Goal: Transaction & Acquisition: Purchase product/service

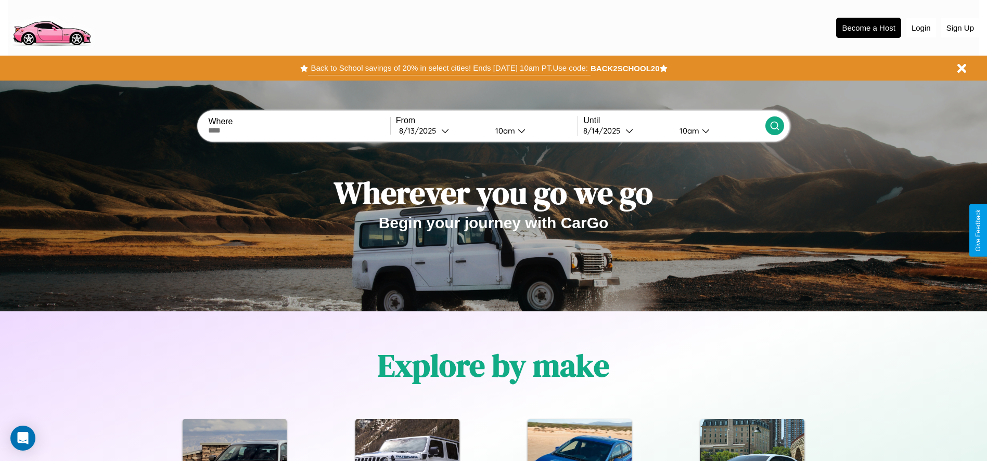
click at [449, 68] on button "Back to School savings of 20% in select cities! Ends [DATE] 10am PT. Use code:" at bounding box center [449, 68] width 282 height 15
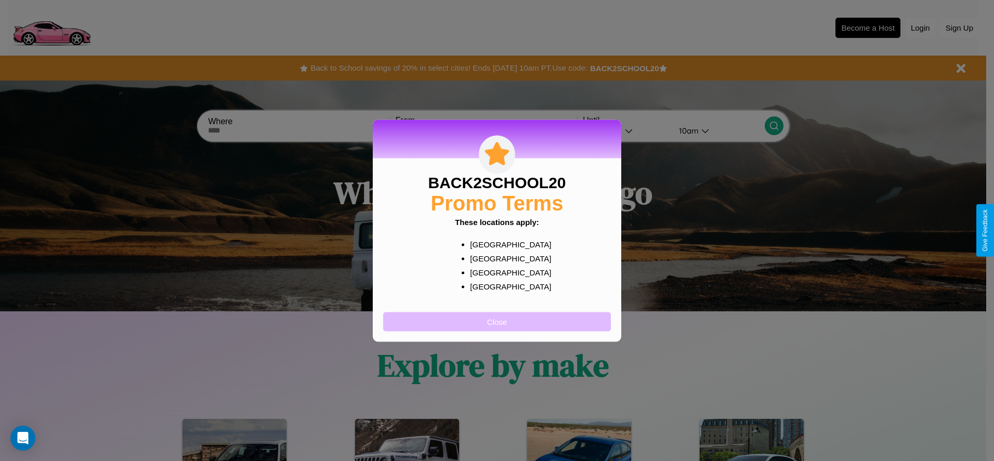
click at [497, 321] on button "Close" at bounding box center [497, 321] width 228 height 19
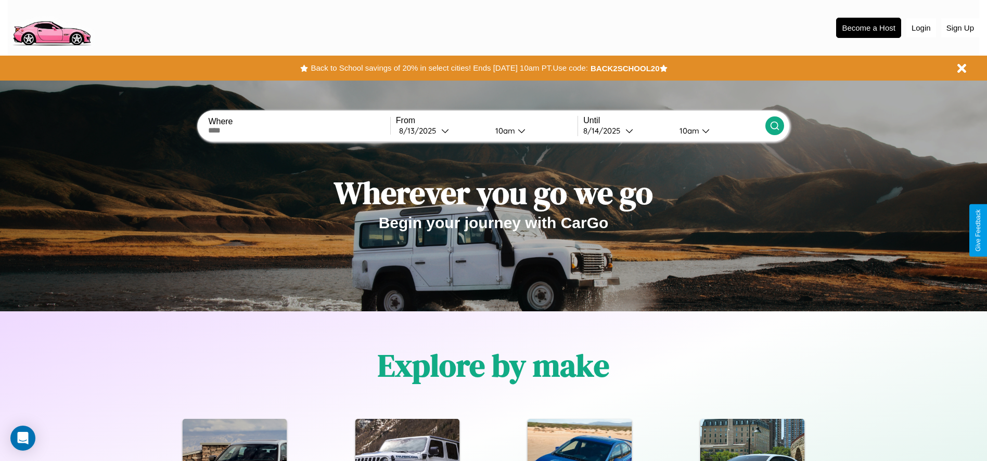
click at [299, 131] on input "text" at bounding box center [299, 130] width 182 height 8
type input "**********"
click at [441, 131] on icon at bounding box center [445, 131] width 8 height 8
select select "*"
select select "****"
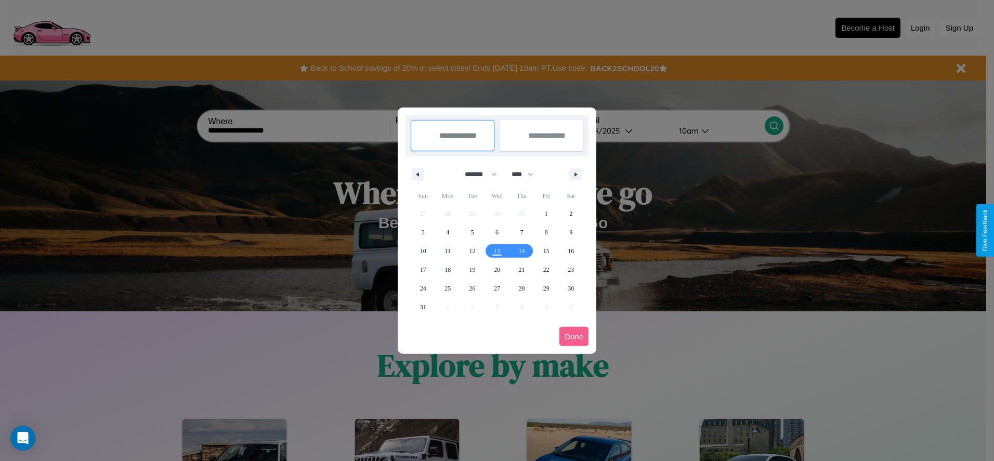
click at [476, 174] on select "******* ******** ***** ***** *** **** **** ****** ********* ******* ******** **…" at bounding box center [479, 174] width 44 height 17
select select "*"
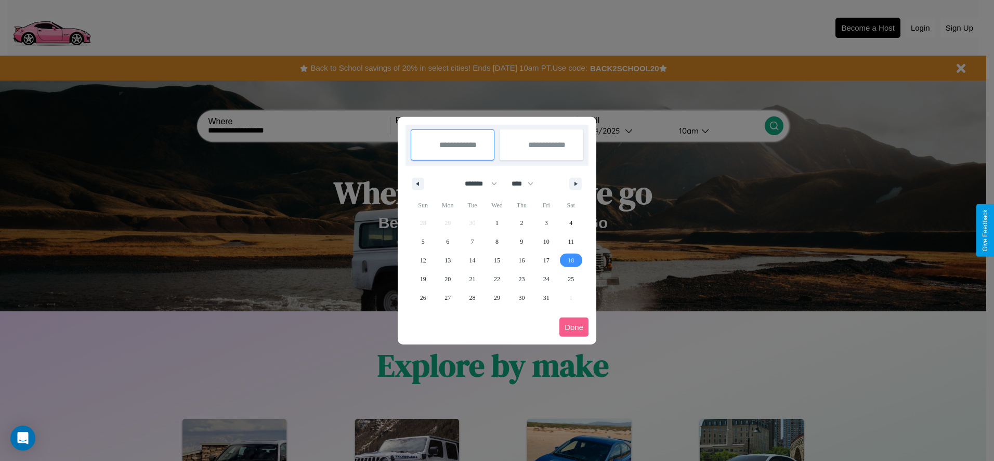
click at [571, 260] on span "18" at bounding box center [571, 260] width 6 height 19
type input "**********"
click at [497, 279] on span "22" at bounding box center [497, 279] width 6 height 19
type input "**********"
click at [574, 327] on button "Done" at bounding box center [574, 327] width 29 height 19
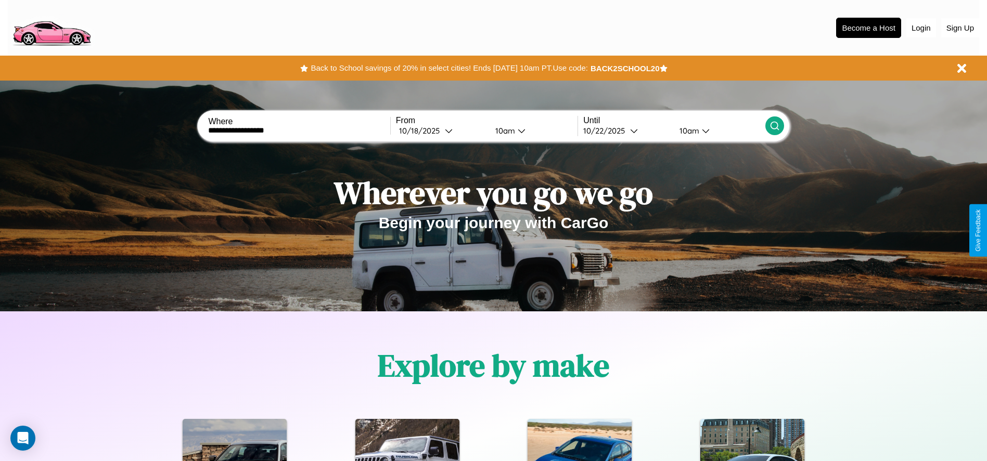
click at [774, 126] on icon at bounding box center [774, 126] width 10 height 10
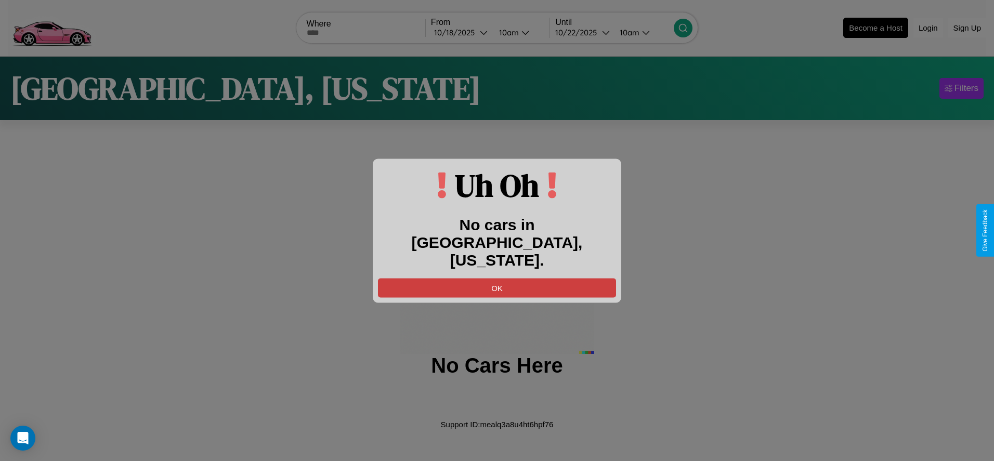
click at [497, 278] on button "OK" at bounding box center [497, 287] width 238 height 19
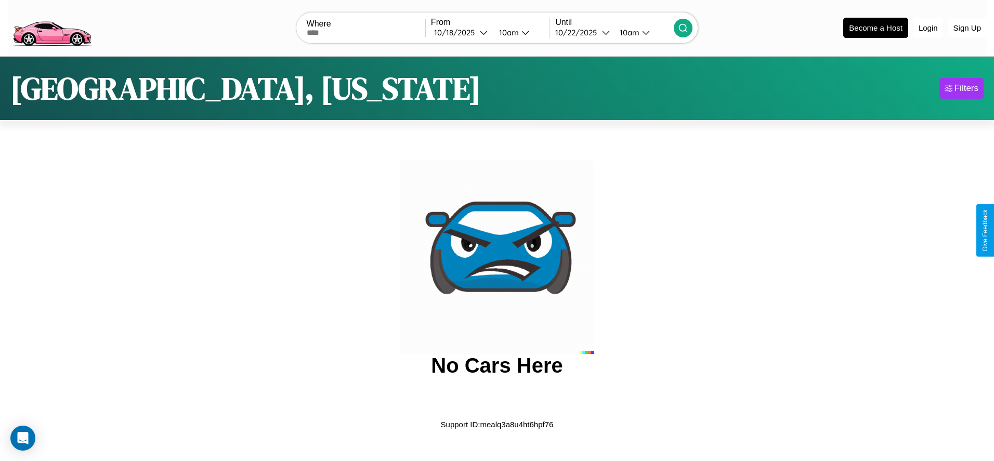
click at [51, 27] on img at bounding box center [52, 27] width 88 height 44
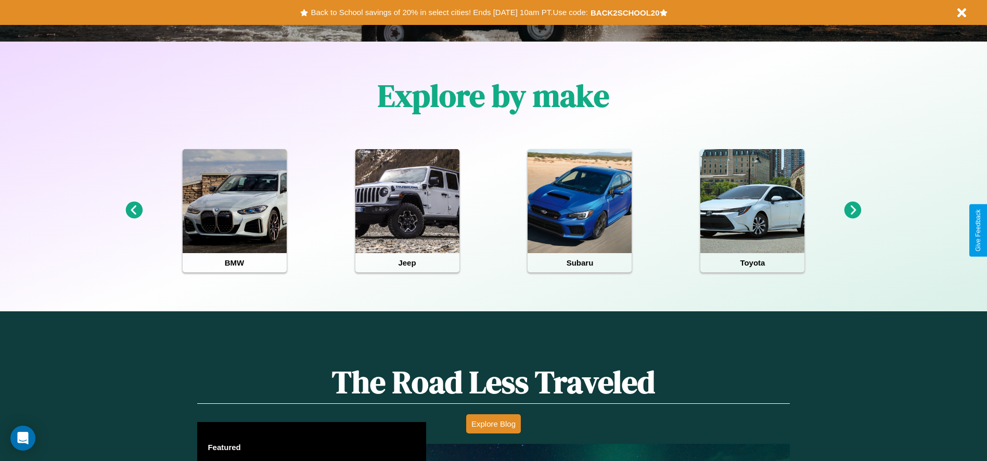
scroll to position [594, 0]
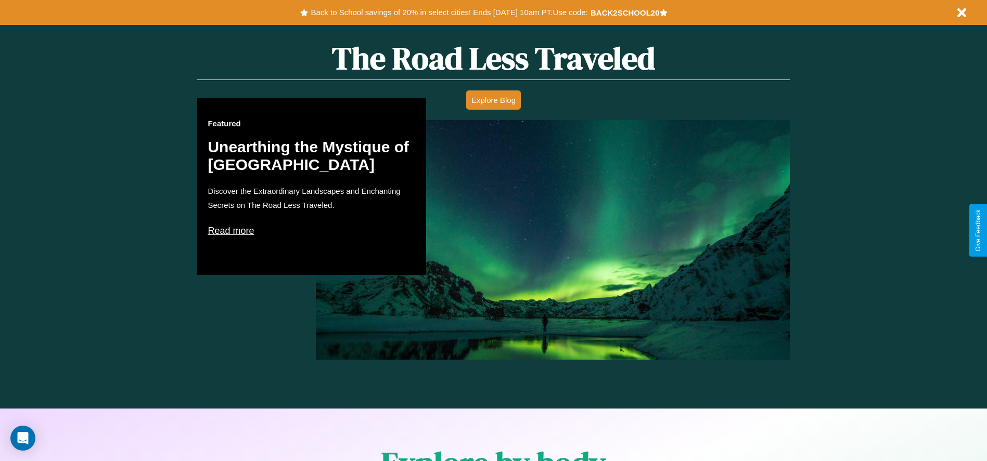
click at [312, 230] on p "Read more" at bounding box center [312, 231] width 208 height 17
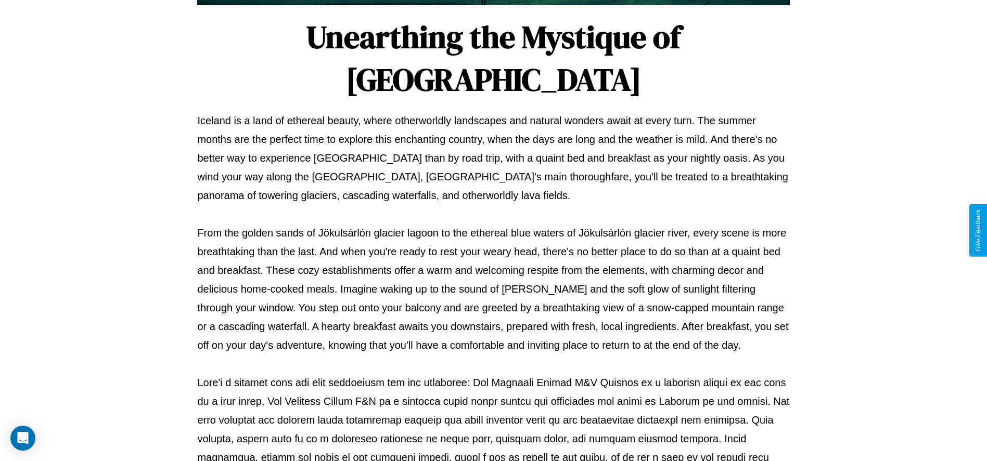
scroll to position [345, 0]
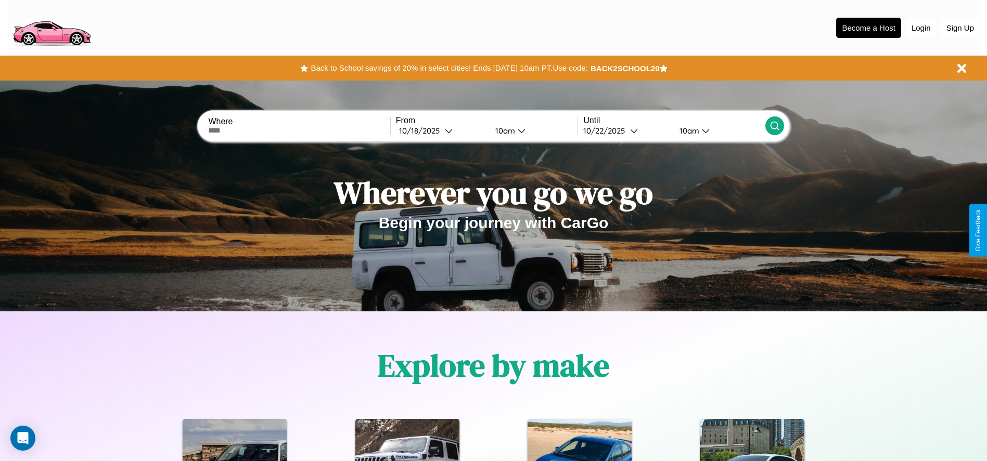
click at [299, 131] on input "text" at bounding box center [299, 130] width 182 height 8
type input "**********"
click at [441, 131] on div "[DATE]" at bounding box center [422, 131] width 46 height 10
select select "*"
select select "****"
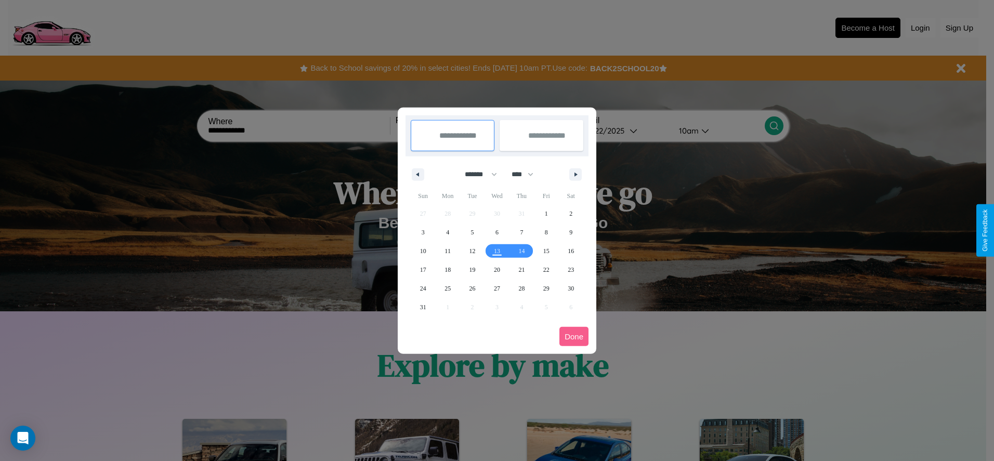
drag, startPoint x: 476, startPoint y: 174, endPoint x: 497, endPoint y: 209, distance: 40.1
click at [476, 174] on select "******* ******** ***** ***** *** **** **** ****** ********* ******* ******** **…" at bounding box center [479, 174] width 44 height 17
select select "*"
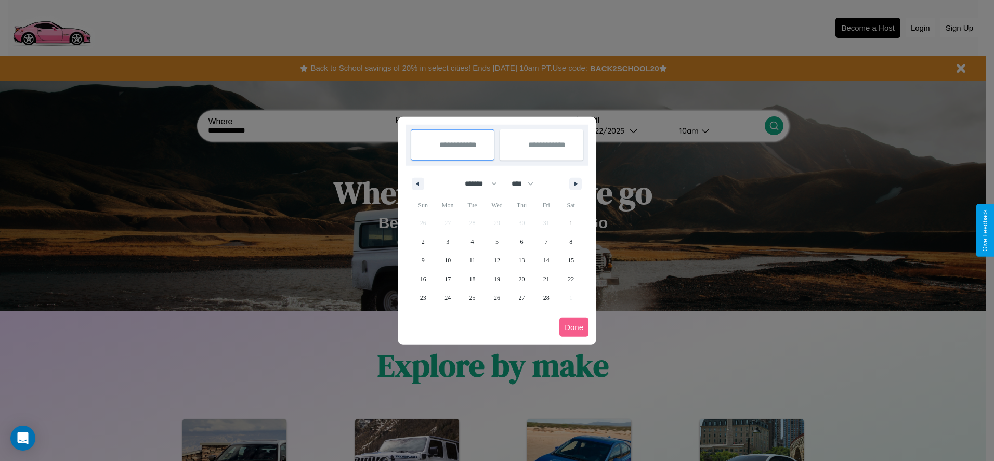
drag, startPoint x: 527, startPoint y: 184, endPoint x: 497, endPoint y: 209, distance: 39.2
click at [527, 184] on select "**** **** **** **** **** **** **** **** **** **** **** **** **** **** **** ****…" at bounding box center [522, 183] width 31 height 17
select select "****"
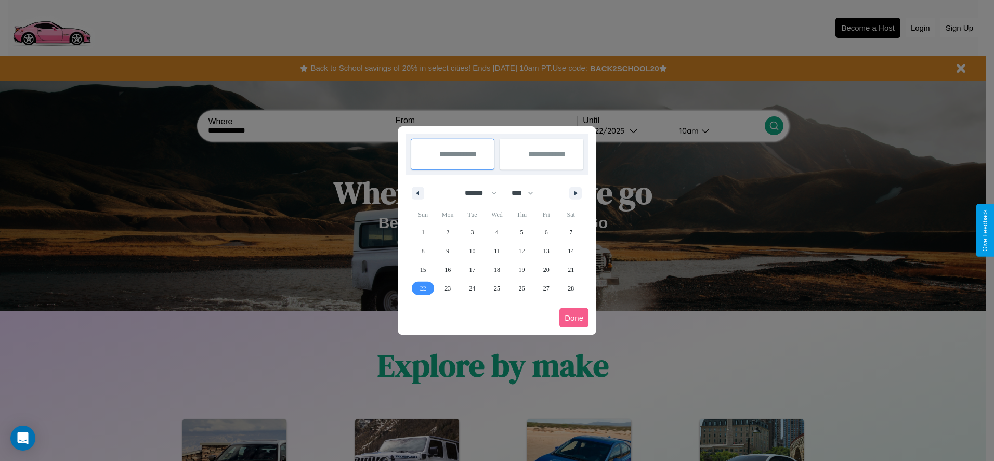
click at [423, 288] on span "22" at bounding box center [423, 288] width 6 height 19
type input "**********"
click at [571, 288] on span "28" at bounding box center [571, 288] width 6 height 19
type input "**********"
click at [574, 318] on button "Done" at bounding box center [574, 317] width 29 height 19
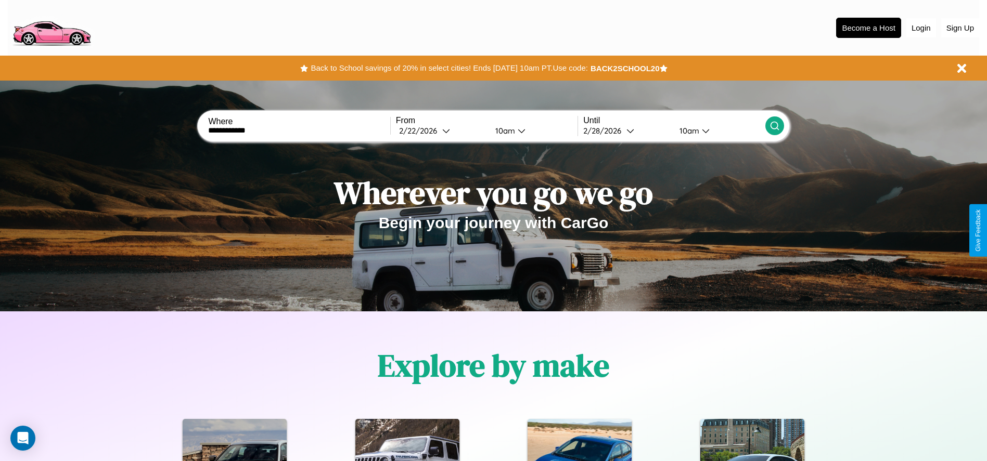
click at [503, 131] on div "10am" at bounding box center [504, 131] width 28 height 10
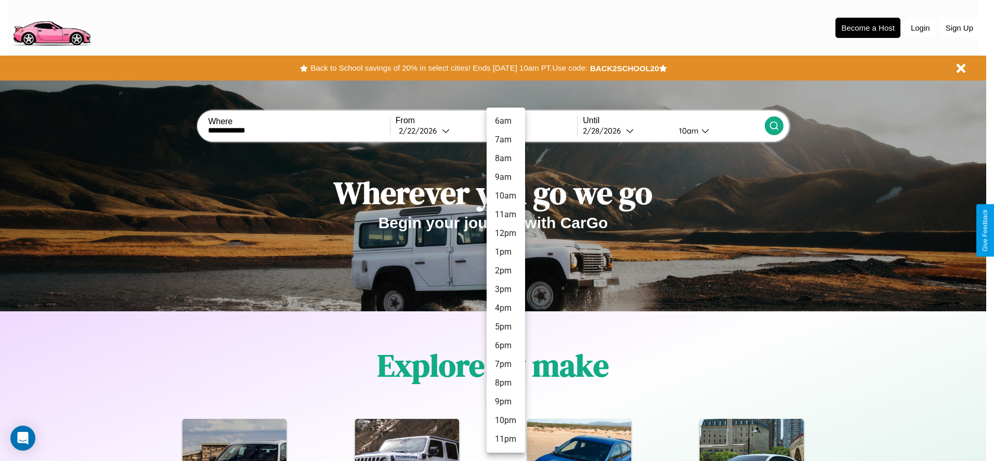
click at [506, 327] on li "5pm" at bounding box center [506, 327] width 38 height 19
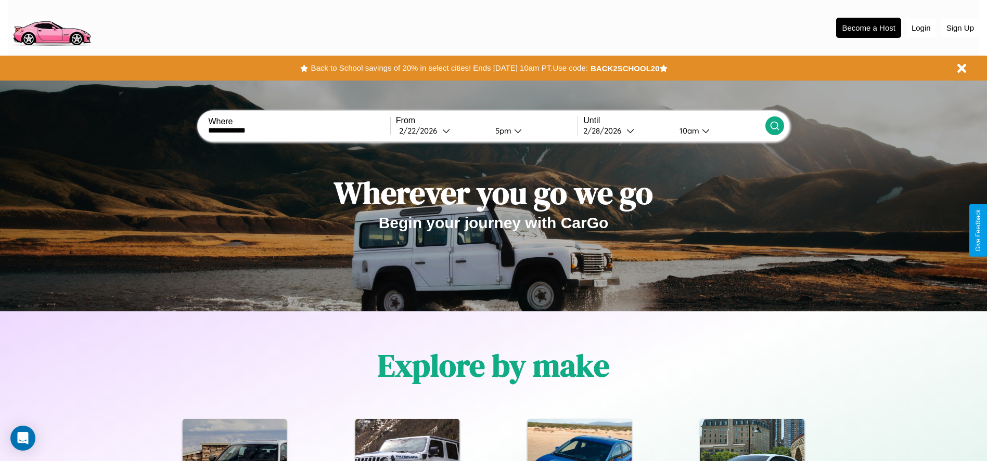
click at [774, 126] on icon at bounding box center [774, 126] width 10 height 10
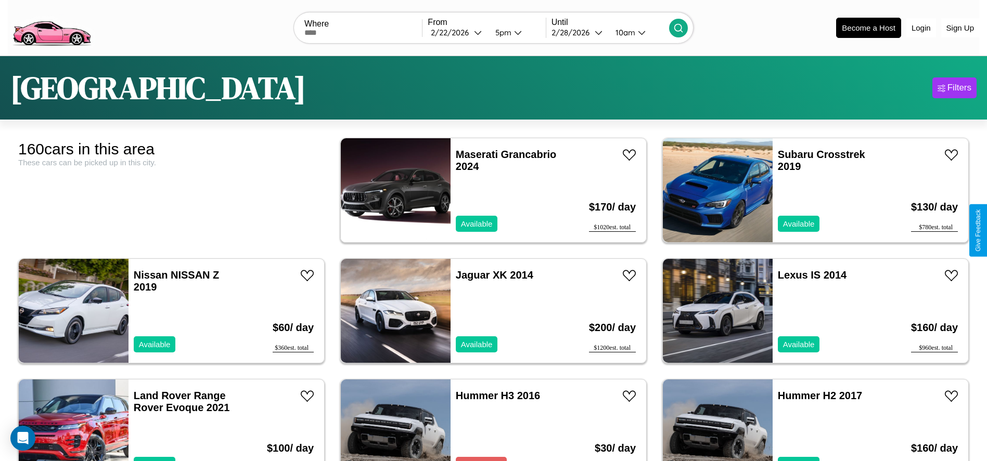
scroll to position [116, 0]
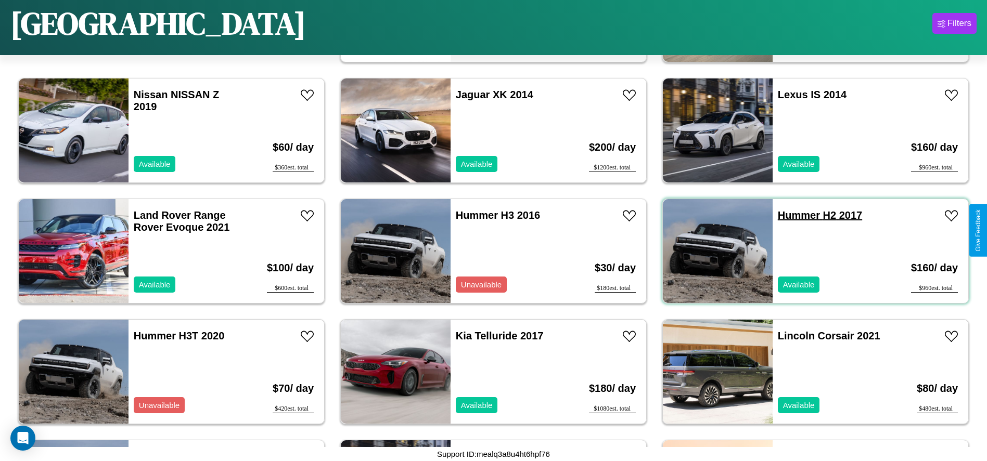
click at [792, 215] on link "Hummer H2 2017" at bounding box center [820, 215] width 84 height 11
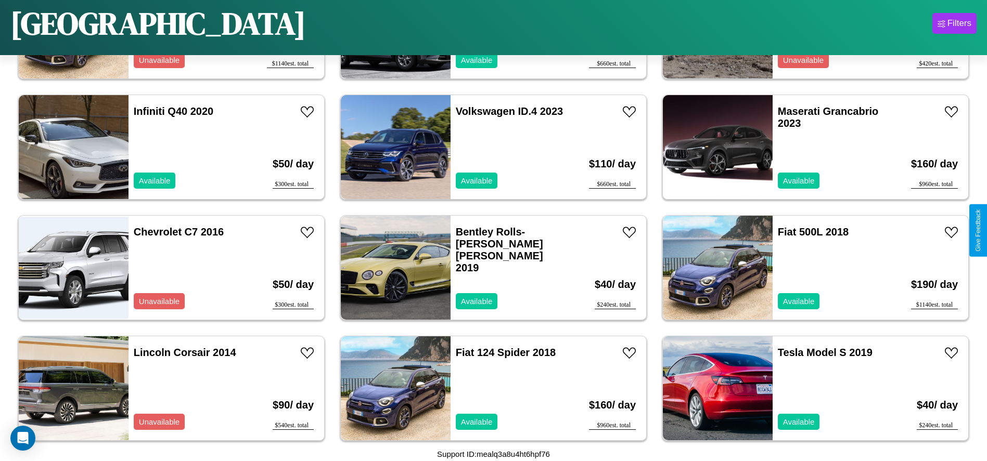
scroll to position [1805, 0]
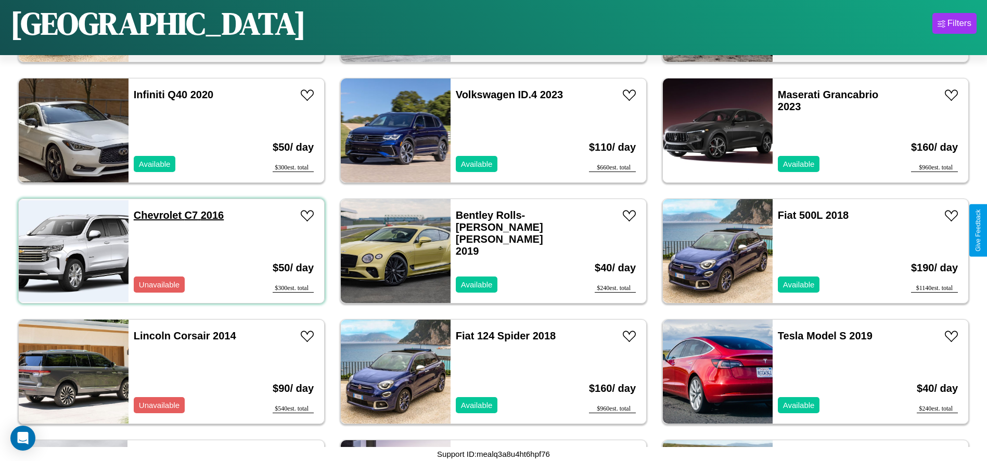
click at [156, 215] on link "Chevrolet C7 2016" at bounding box center [179, 215] width 90 height 11
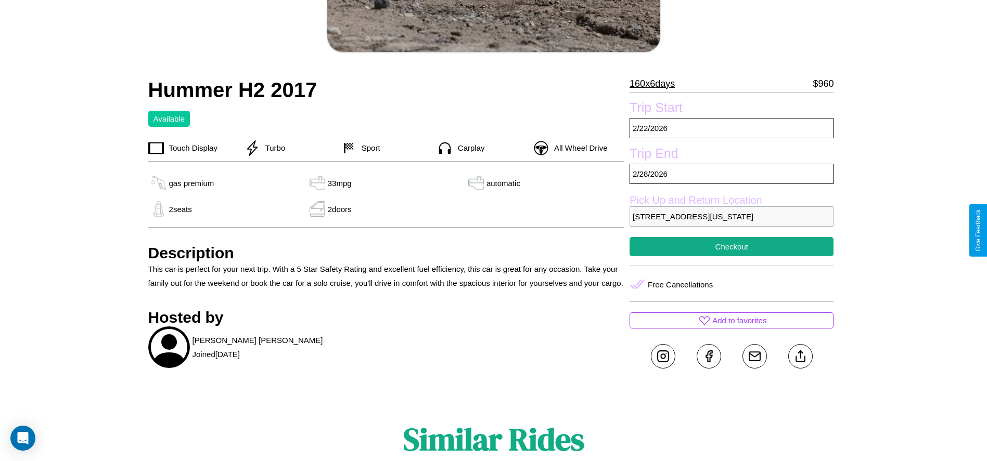
scroll to position [283, 0]
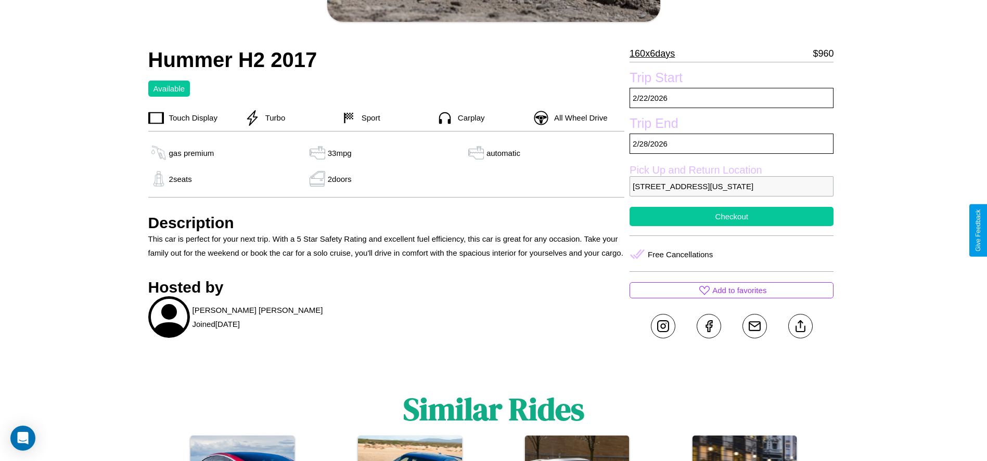
click at [731, 226] on button "Checkout" at bounding box center [731, 216] width 204 height 19
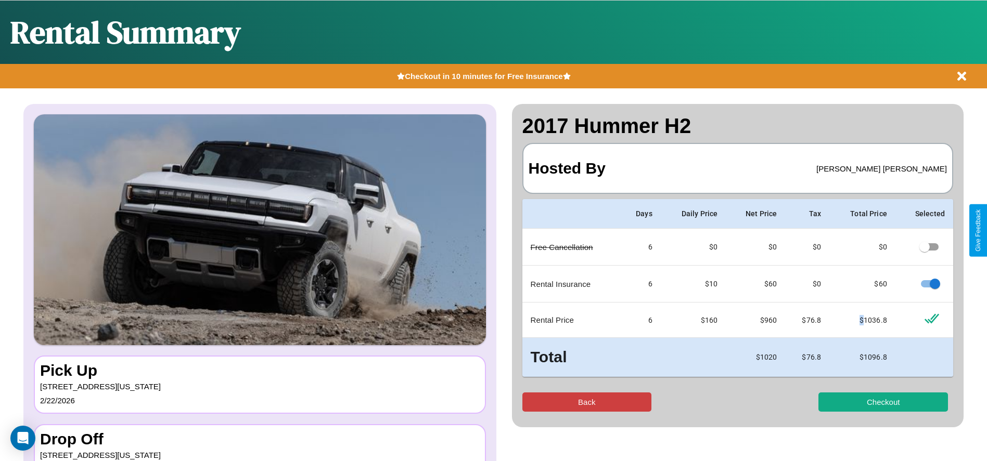
click at [586, 402] on button "Back" at bounding box center [587, 402] width 130 height 19
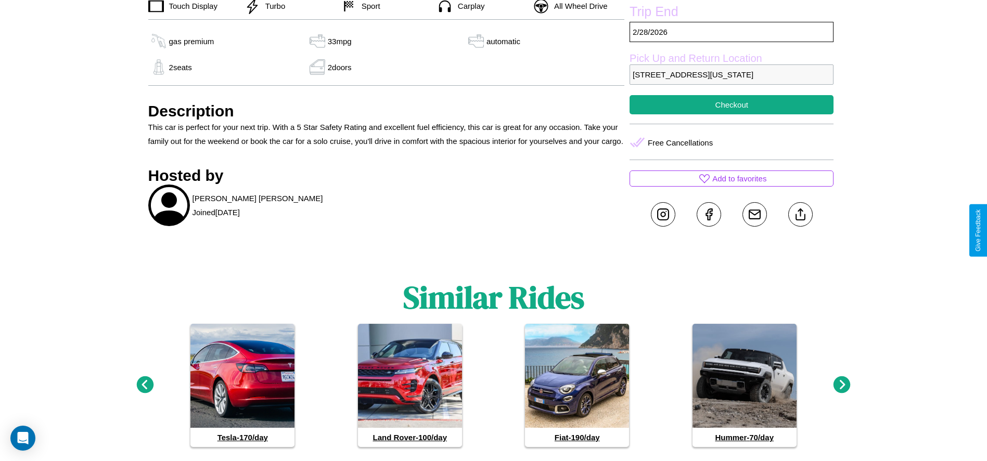
scroll to position [430, 0]
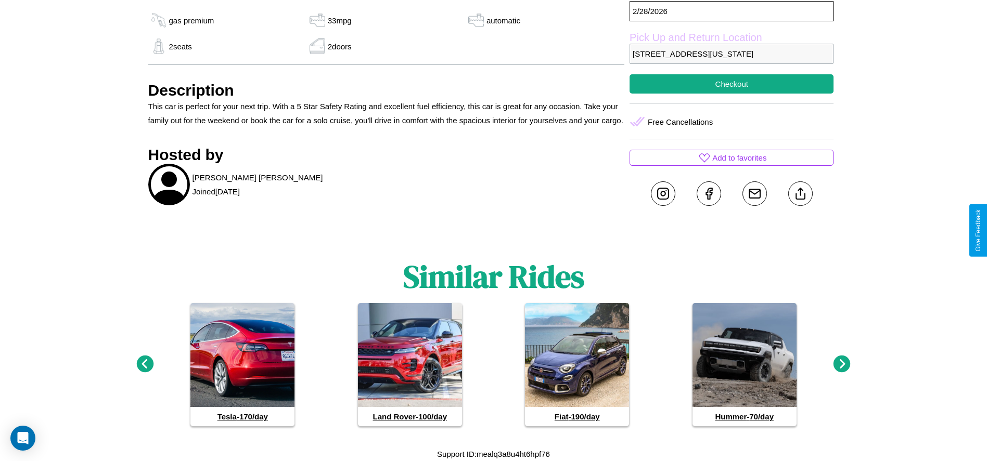
click at [842, 365] on icon at bounding box center [841, 364] width 17 height 17
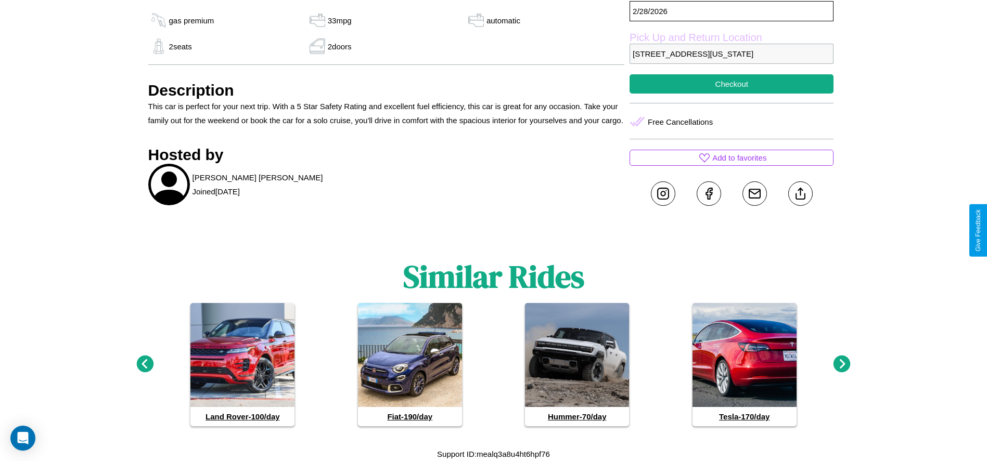
click at [842, 365] on icon at bounding box center [841, 364] width 17 height 17
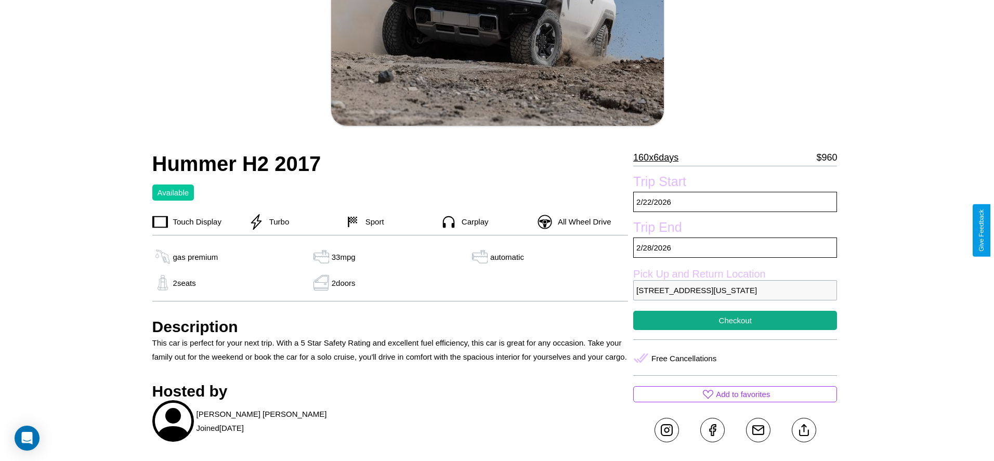
scroll to position [150, 0]
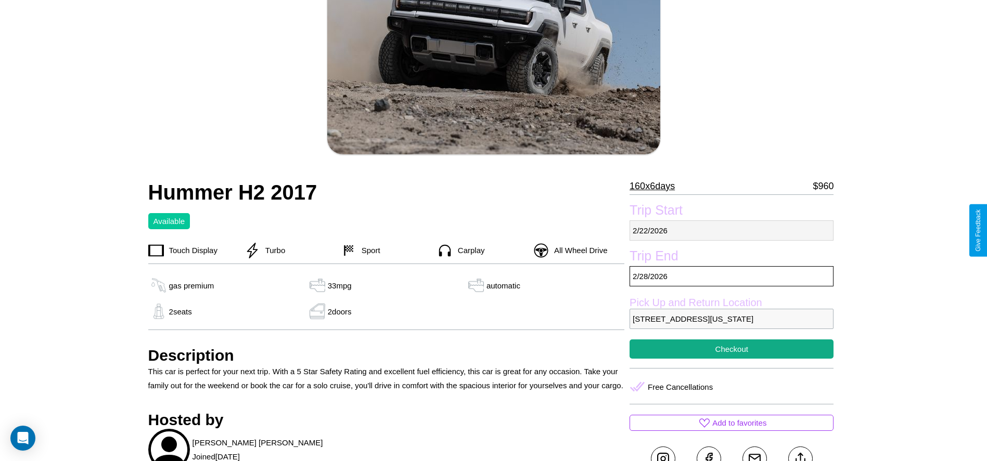
click at [731, 230] on p "2 / 22 / 2026" at bounding box center [731, 231] width 204 height 20
select select "*"
select select "****"
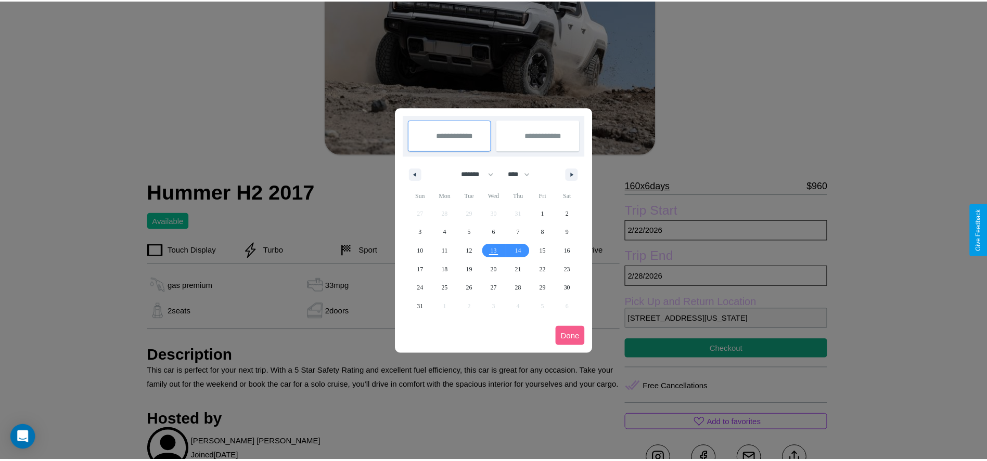
scroll to position [0, 0]
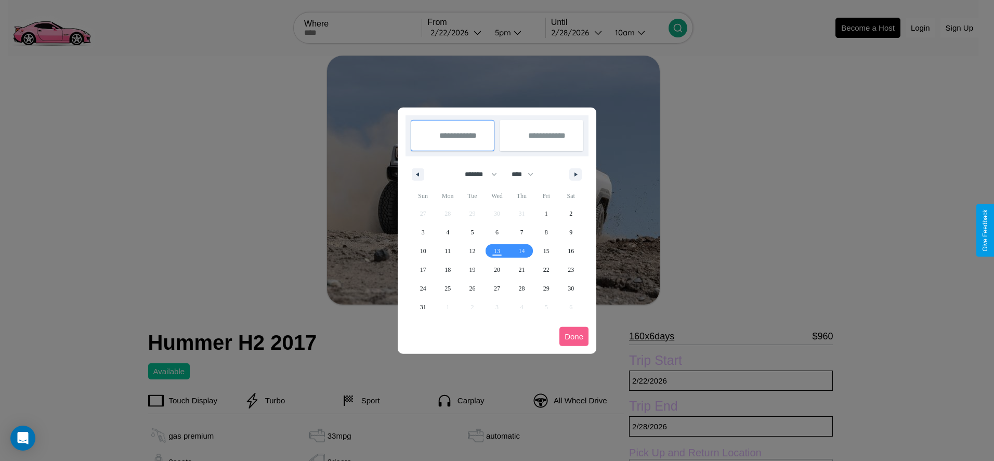
click at [457, 32] on div at bounding box center [497, 230] width 994 height 461
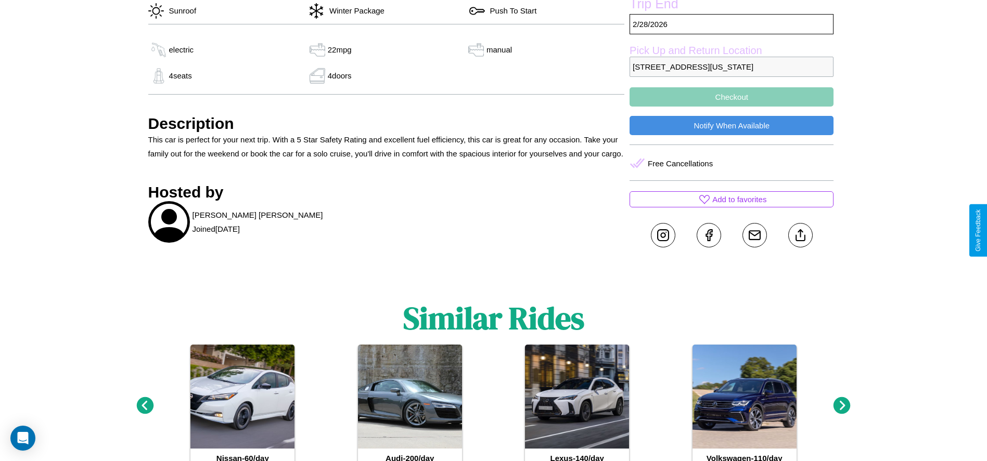
scroll to position [475, 0]
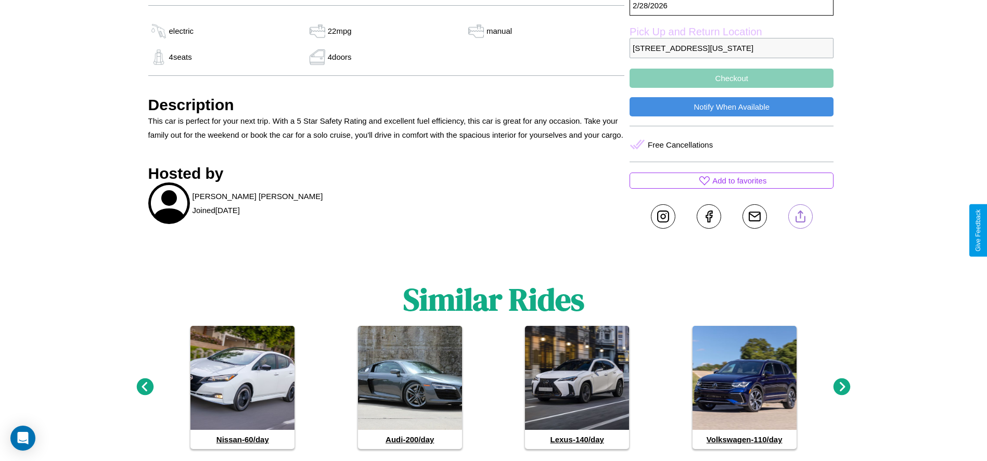
click at [800, 218] on line at bounding box center [800, 214] width 0 height 7
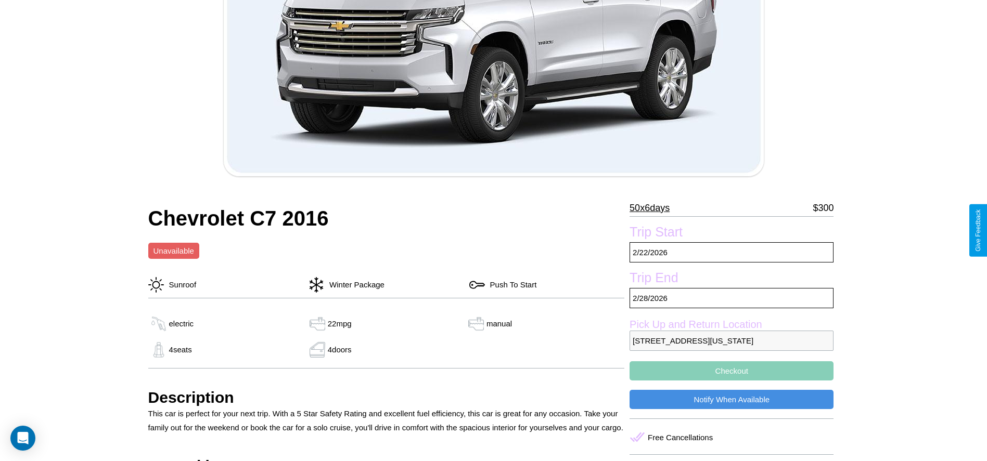
scroll to position [160, 0]
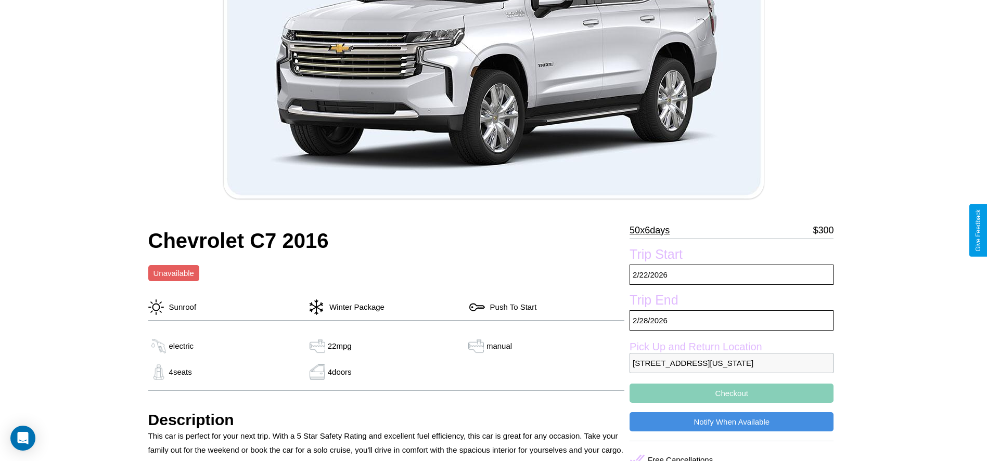
click at [653, 230] on p "50 x 6 days" at bounding box center [649, 230] width 40 height 17
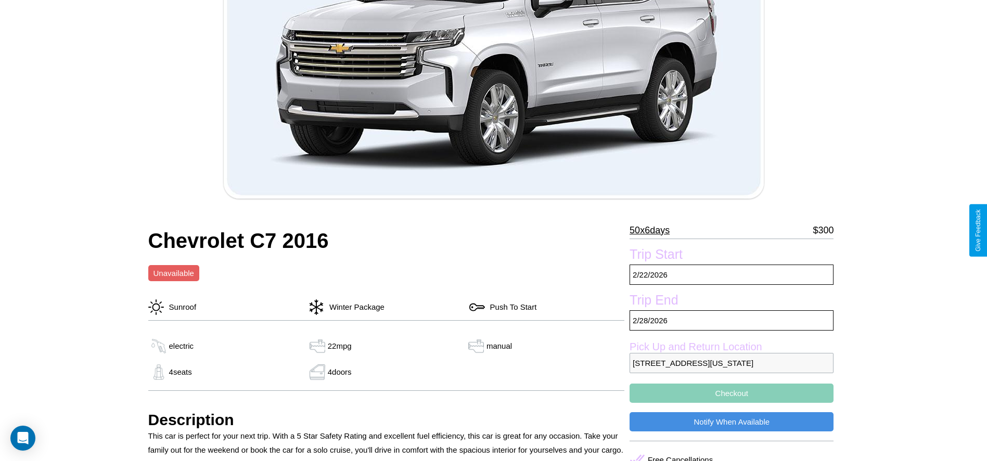
click at [653, 230] on p "50 x 6 days" at bounding box center [649, 230] width 40 height 17
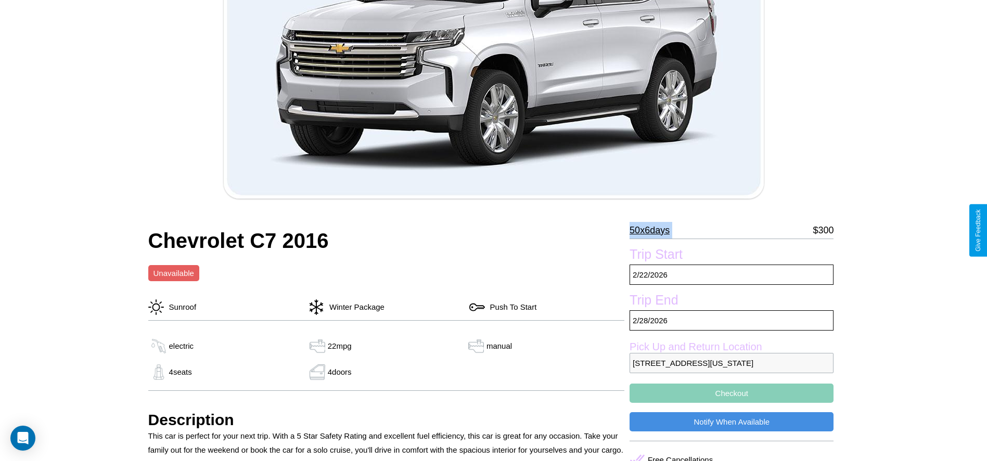
click at [653, 230] on p "50 x 6 days" at bounding box center [649, 230] width 40 height 17
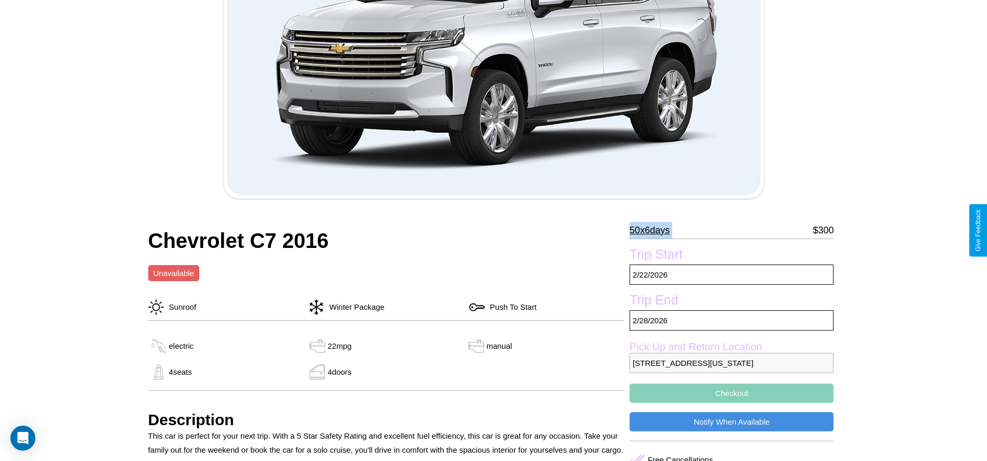
click at [653, 230] on p "50 x 6 days" at bounding box center [649, 230] width 40 height 17
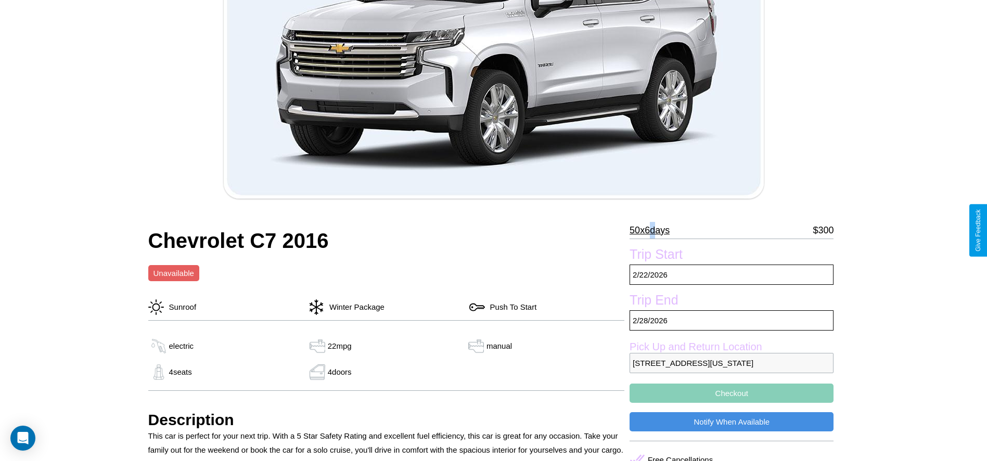
click at [653, 230] on p "50 x 6 days" at bounding box center [649, 230] width 40 height 17
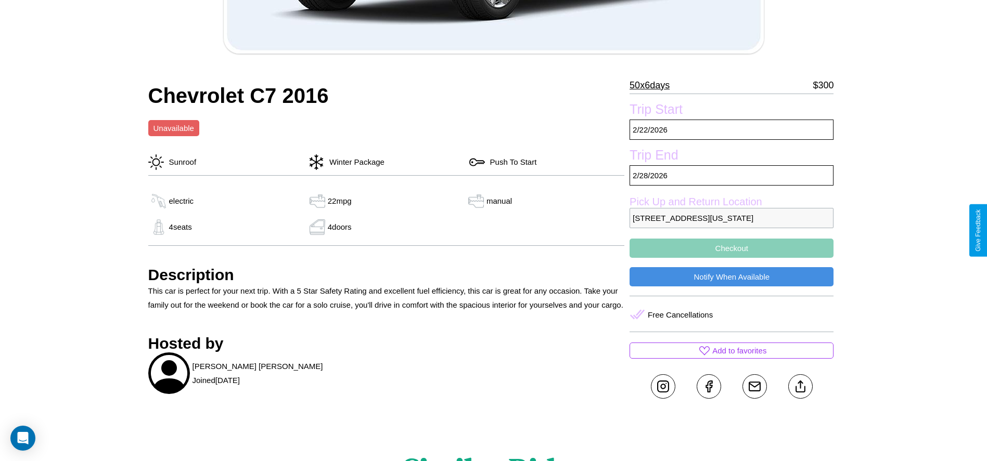
scroll to position [337, 0]
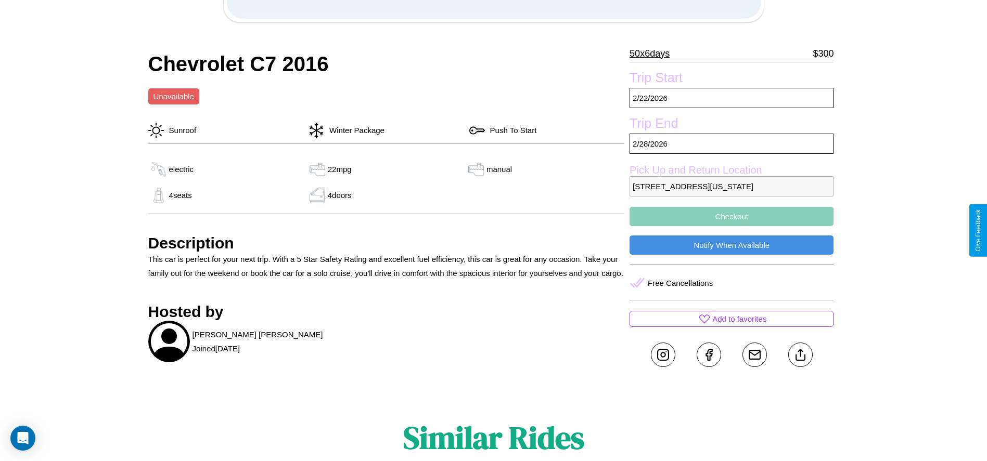
click at [731, 226] on button "Checkout" at bounding box center [731, 216] width 204 height 19
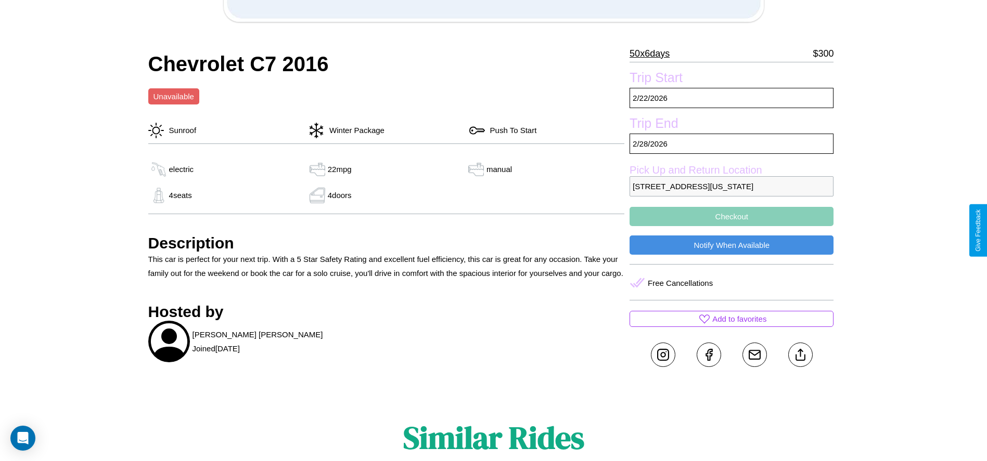
click at [731, 226] on button "Checkout" at bounding box center [731, 216] width 204 height 19
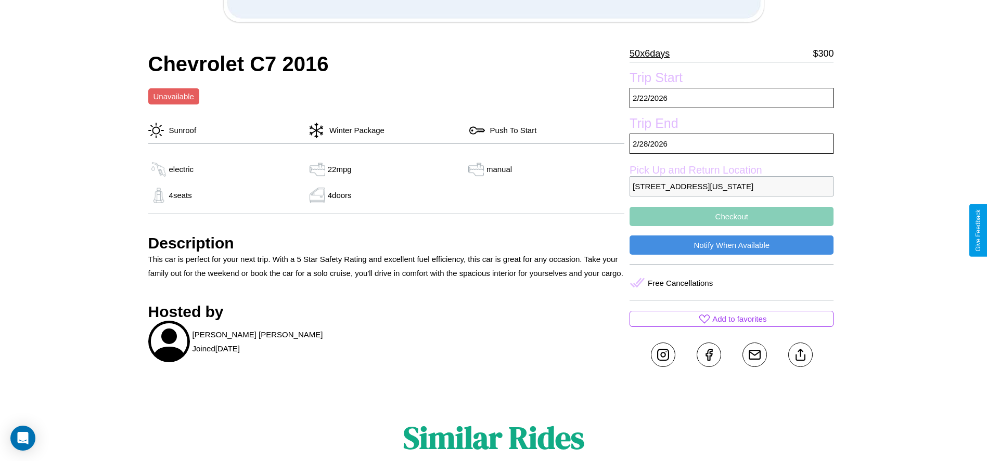
click at [731, 226] on button "Checkout" at bounding box center [731, 216] width 204 height 19
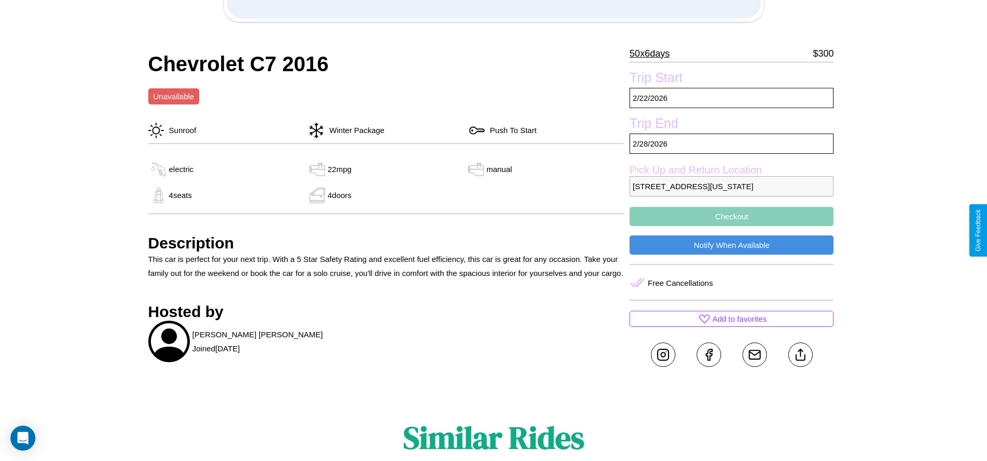
click at [731, 226] on button "Checkout" at bounding box center [731, 216] width 204 height 19
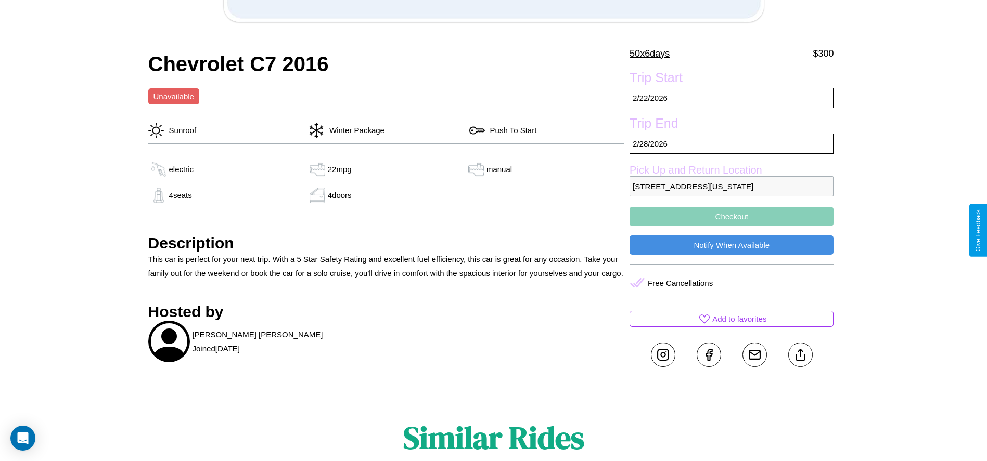
click at [731, 226] on button "Checkout" at bounding box center [731, 216] width 204 height 19
